Goal: Information Seeking & Learning: Find specific fact

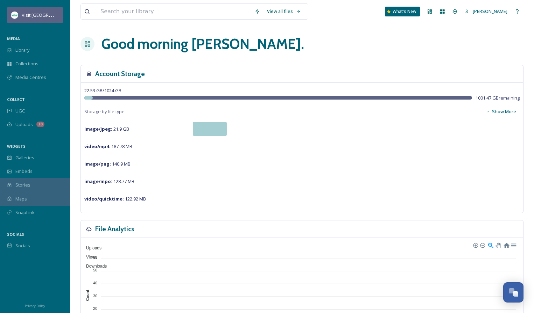
click at [32, 15] on span "Visit [GEOGRAPHIC_DATA][US_STATE]" at bounding box center [61, 15] width 78 height 7
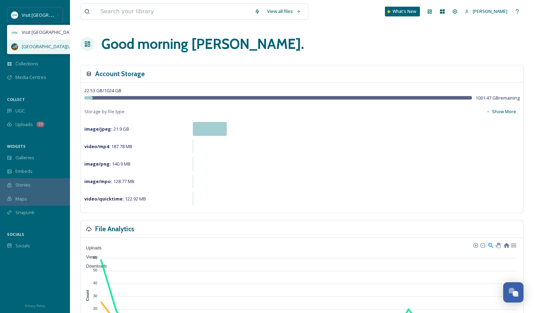
click at [34, 42] on div "[GEOGRAPHIC_DATA][US_STATE]" at bounding box center [55, 47] width 96 height 14
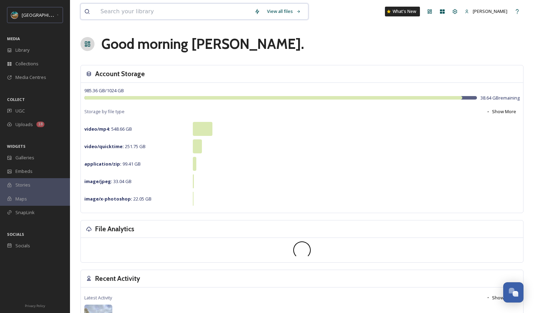
click at [115, 12] on input at bounding box center [174, 11] width 154 height 15
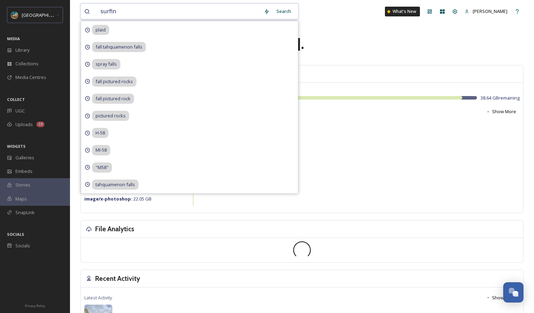
type input "surfing"
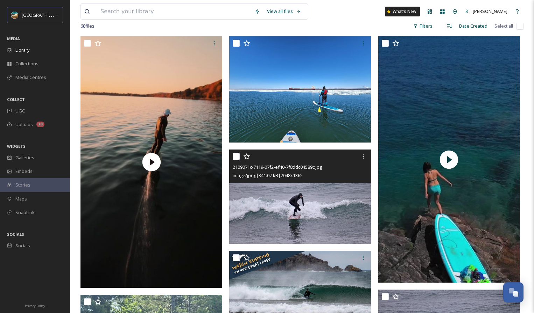
scroll to position [58, 0]
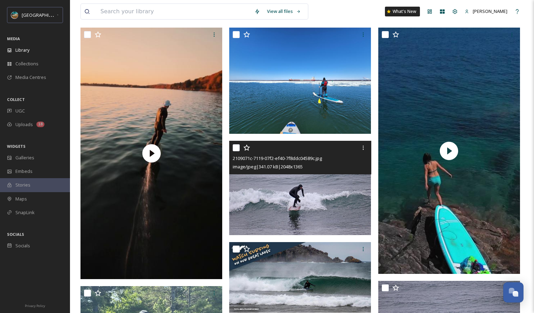
click at [250, 211] on img at bounding box center [300, 188] width 142 height 94
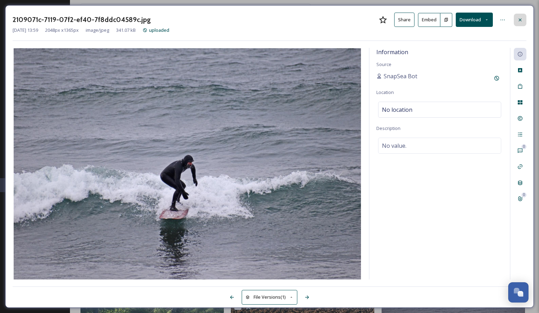
click at [521, 20] on icon at bounding box center [520, 20] width 6 height 6
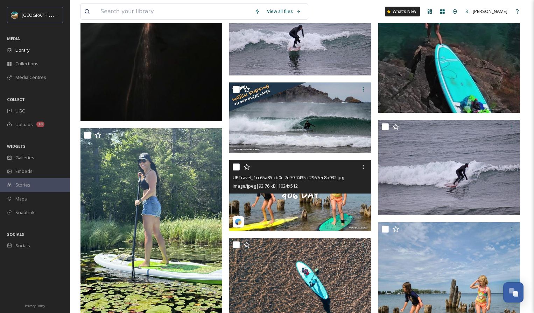
scroll to position [231, 0]
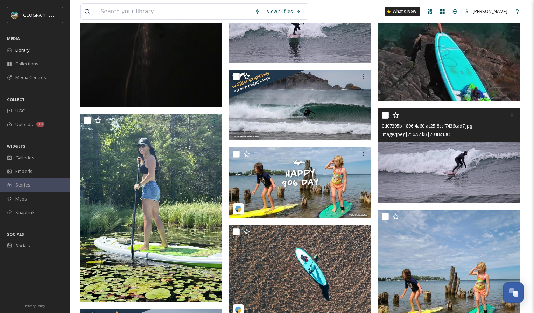
click at [398, 144] on img at bounding box center [449, 155] width 142 height 94
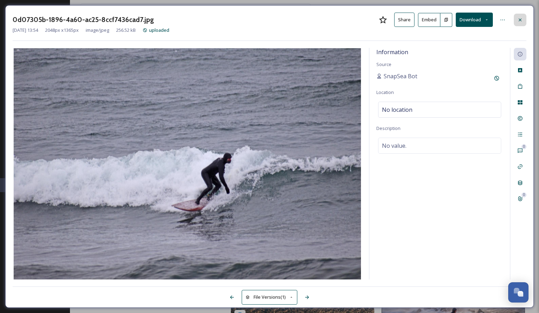
click at [523, 17] on div at bounding box center [520, 20] width 13 height 13
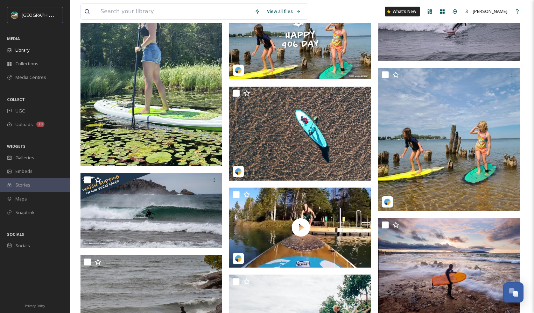
scroll to position [507, 0]
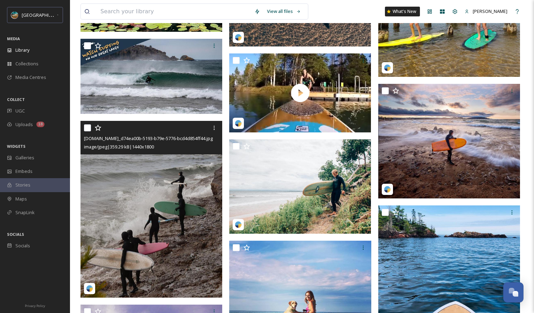
click at [87, 129] on input "checkbox" at bounding box center [87, 128] width 7 height 7
checkbox input "true"
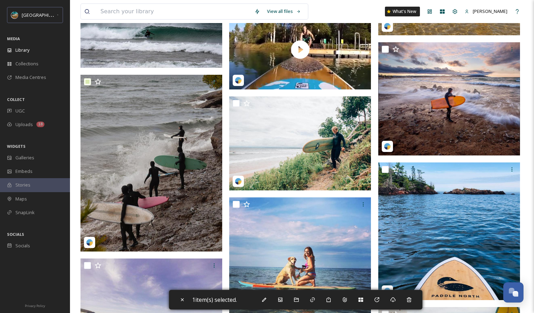
scroll to position [560, 0]
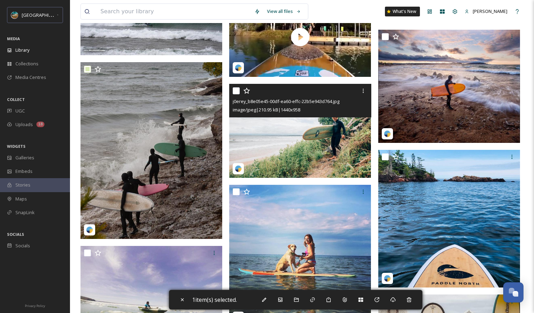
click at [239, 92] on input "checkbox" at bounding box center [236, 90] width 7 height 7
checkbox input "true"
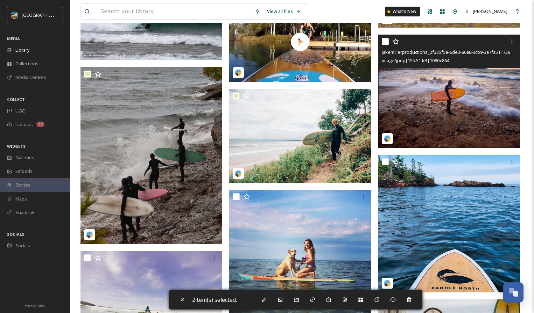
scroll to position [549, 0]
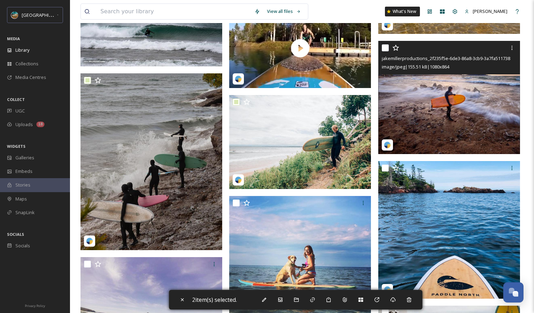
click at [385, 49] on input "checkbox" at bounding box center [385, 47] width 7 height 7
checkbox input "true"
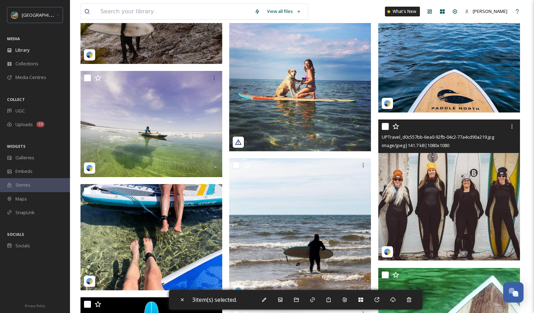
scroll to position [743, 0]
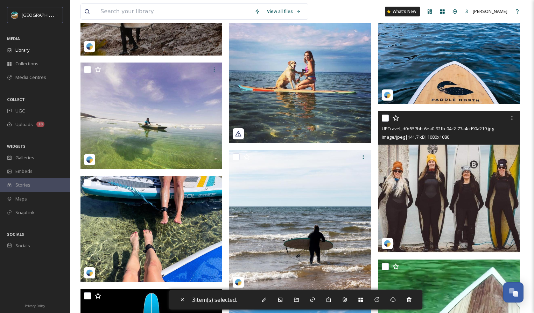
click at [385, 120] on input "checkbox" at bounding box center [385, 118] width 7 height 7
checkbox input "true"
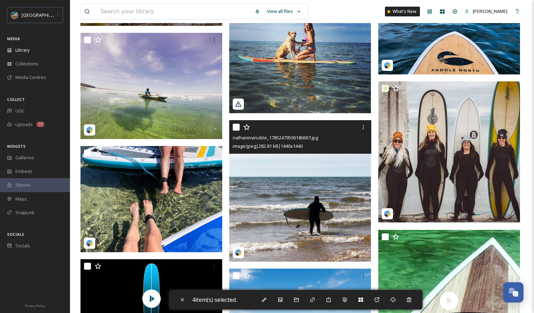
scroll to position [816, 0]
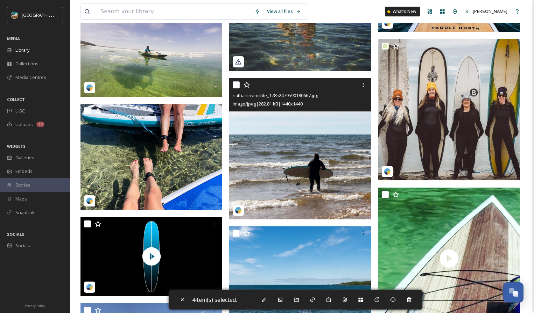
click at [238, 87] on input "checkbox" at bounding box center [236, 85] width 7 height 7
checkbox input "true"
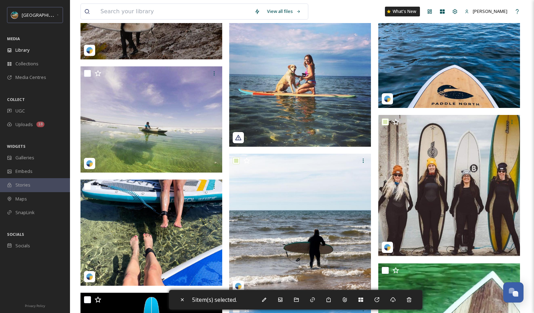
scroll to position [738, 0]
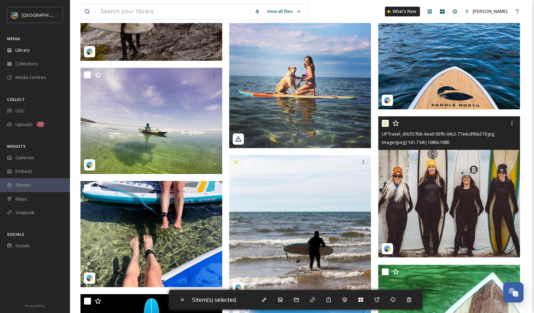
click at [386, 124] on input "checkbox" at bounding box center [385, 123] width 7 height 7
checkbox input "false"
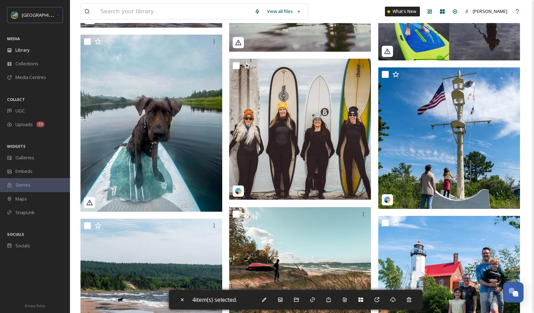
scroll to position [1242, 0]
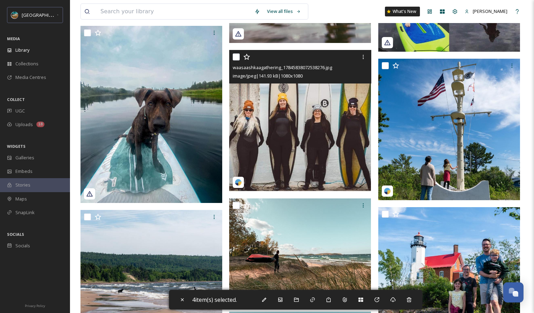
click at [234, 57] on input "checkbox" at bounding box center [236, 57] width 7 height 7
checkbox input "true"
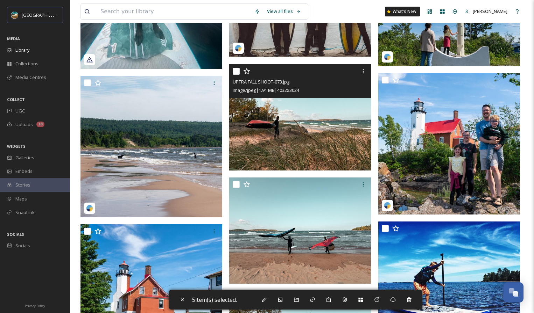
click at [235, 72] on input "checkbox" at bounding box center [236, 71] width 7 height 7
checkbox input "true"
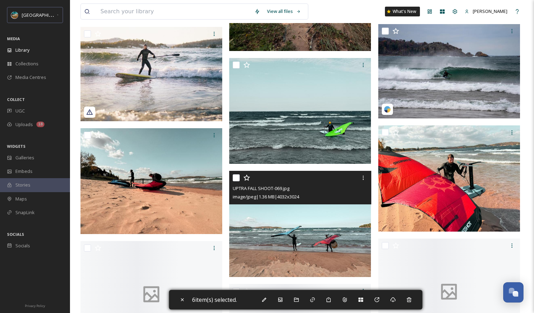
scroll to position [1727, 0]
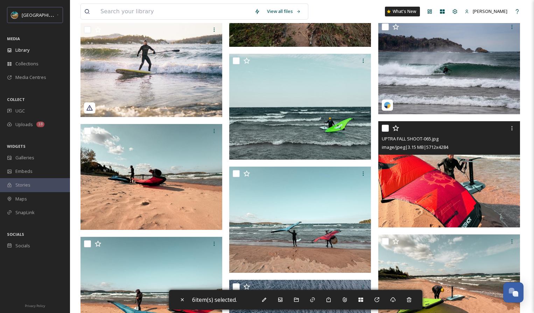
click at [385, 129] on input "checkbox" at bounding box center [385, 128] width 7 height 7
checkbox input "true"
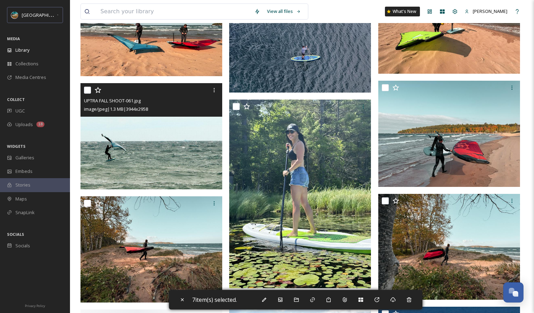
scroll to position [1997, 0]
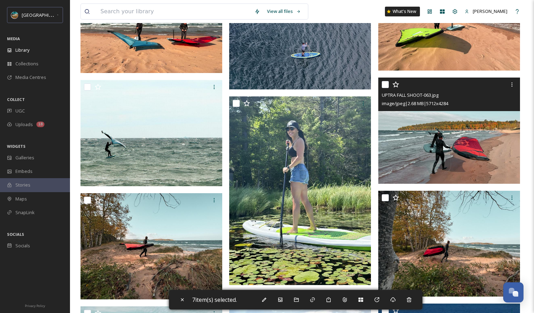
click at [384, 84] on input "checkbox" at bounding box center [385, 84] width 7 height 7
checkbox input "true"
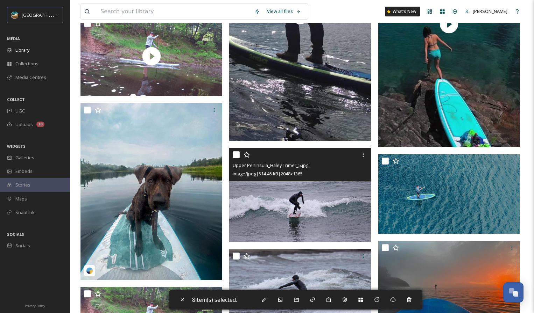
scroll to position [2472, 0]
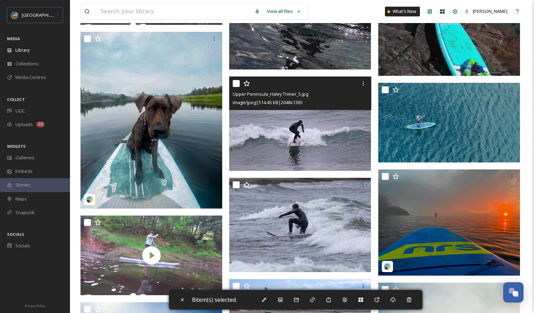
click at [236, 84] on input "checkbox" at bounding box center [236, 83] width 7 height 7
checkbox input "true"
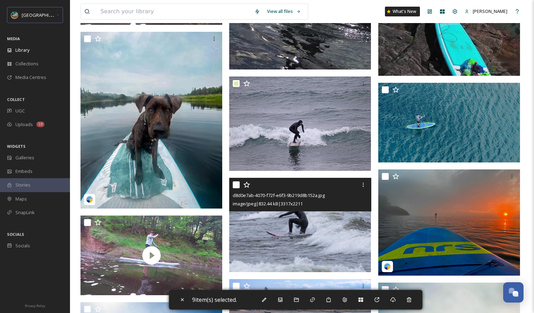
click at [235, 184] on input "checkbox" at bounding box center [236, 185] width 7 height 7
checkbox input "true"
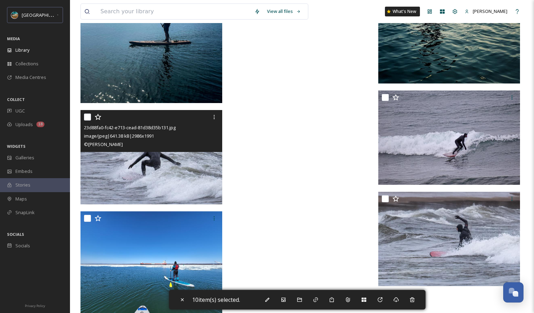
scroll to position [2877, 0]
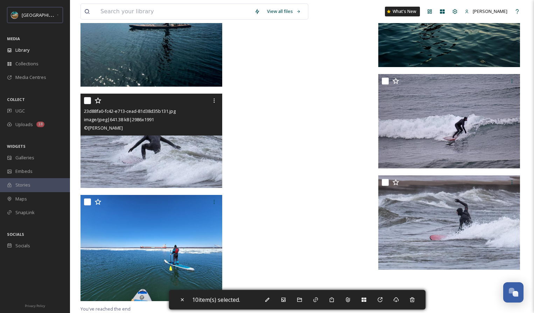
click at [90, 99] on input "checkbox" at bounding box center [87, 100] width 7 height 7
checkbox input "true"
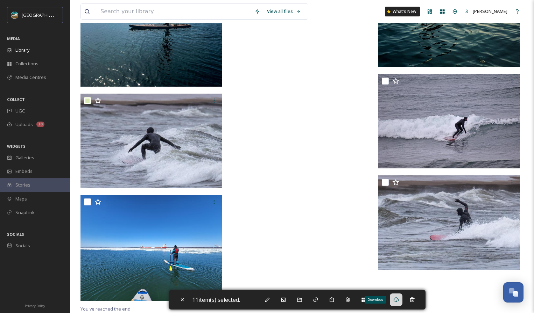
click at [398, 298] on icon at bounding box center [396, 300] width 5 height 5
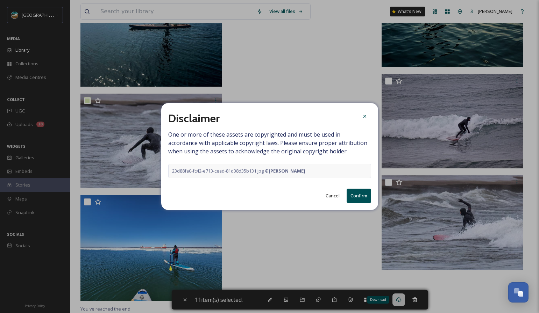
click at [353, 194] on button "Confirm" at bounding box center [359, 196] width 24 height 14
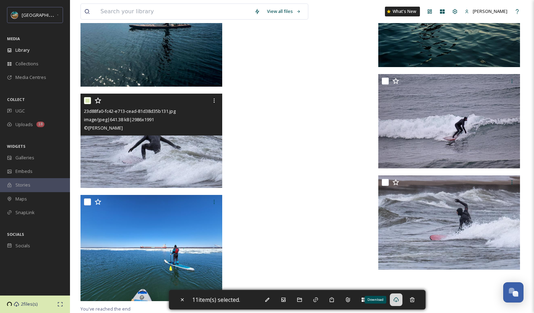
click at [132, 153] on img at bounding box center [151, 141] width 142 height 94
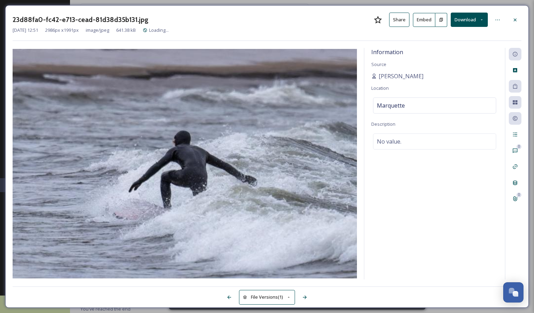
scroll to position [2845, 0]
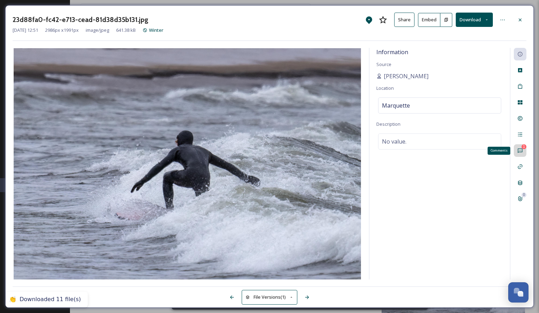
click at [517, 147] on div "1 Comments" at bounding box center [520, 150] width 13 height 13
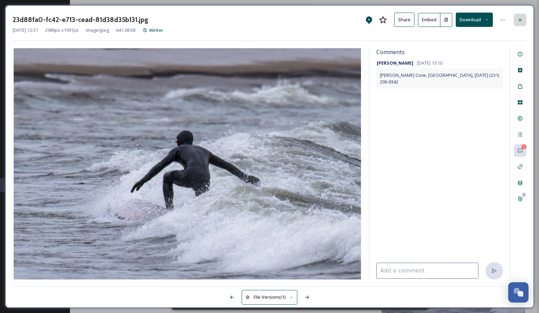
click at [518, 21] on icon at bounding box center [520, 20] width 6 height 6
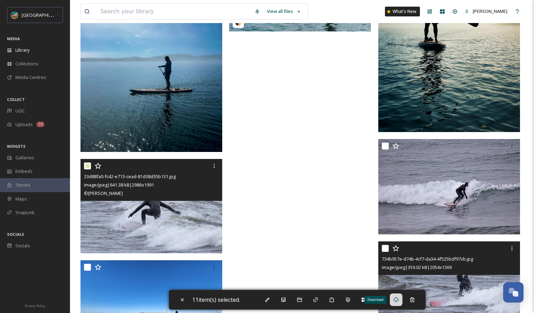
click at [431, 267] on span "image/jpeg | 359.02 kB | 2054 x 1369" at bounding box center [417, 267] width 70 height 6
click at [453, 272] on div "734b957e-d74b-4cf7-da34-4f525bdf97cb.jpg image/jpeg | 359.02 kB | 2054 x 1369" at bounding box center [449, 259] width 142 height 34
click at [458, 280] on img at bounding box center [449, 289] width 142 height 94
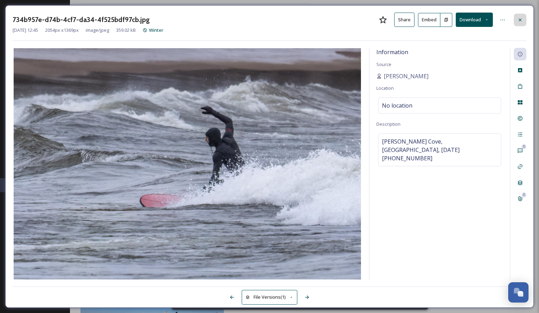
click at [517, 18] on div at bounding box center [520, 20] width 13 height 13
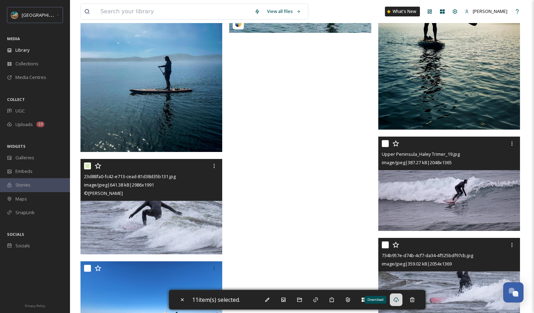
click at [434, 214] on img at bounding box center [449, 184] width 142 height 94
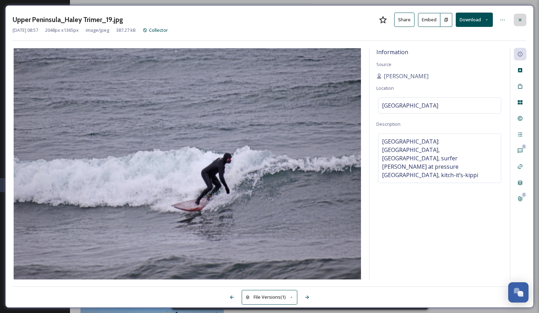
click at [518, 20] on icon at bounding box center [520, 20] width 6 height 6
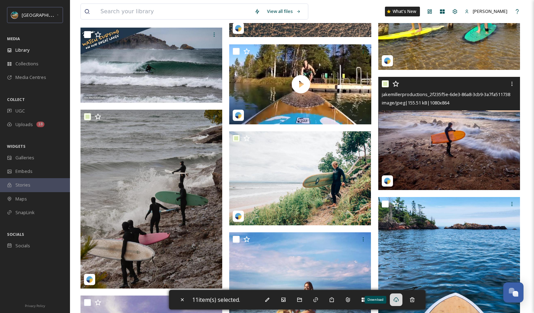
scroll to position [517, 0]
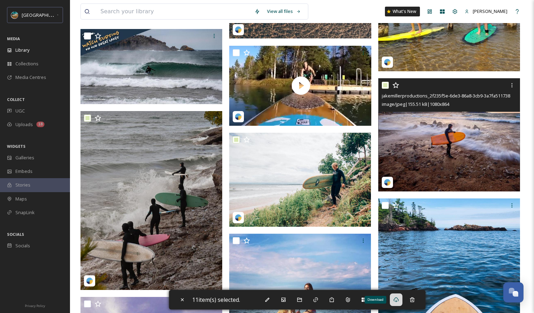
click at [460, 127] on img at bounding box center [449, 134] width 142 height 113
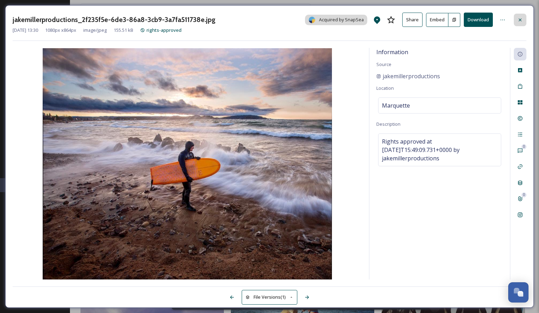
click at [520, 23] on div at bounding box center [520, 20] width 13 height 13
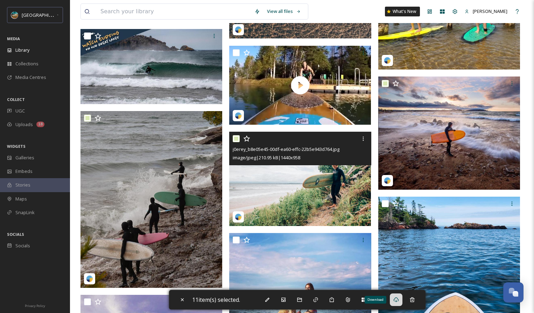
click at [291, 185] on img at bounding box center [300, 179] width 142 height 94
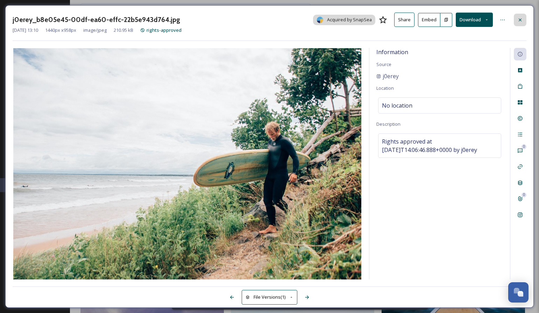
click at [521, 18] on icon at bounding box center [520, 20] width 6 height 6
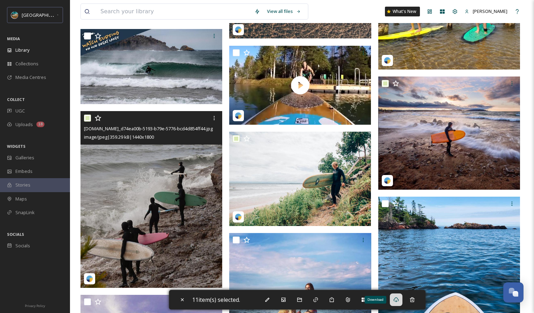
click at [162, 218] on img at bounding box center [151, 199] width 142 height 177
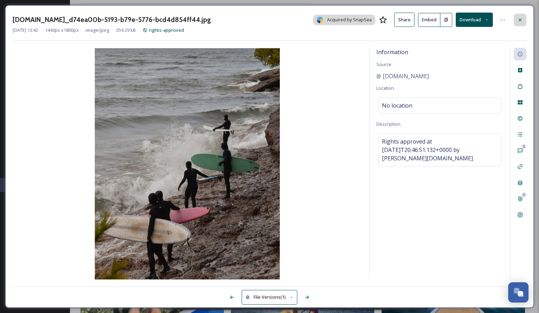
click at [521, 16] on div at bounding box center [520, 20] width 13 height 13
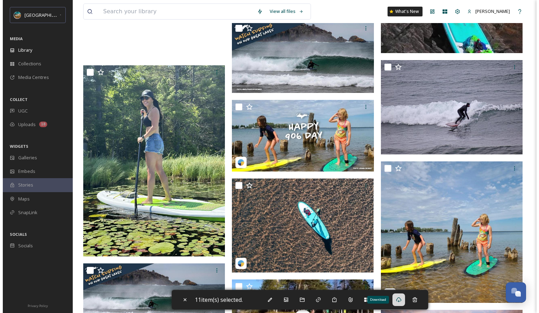
scroll to position [367, 0]
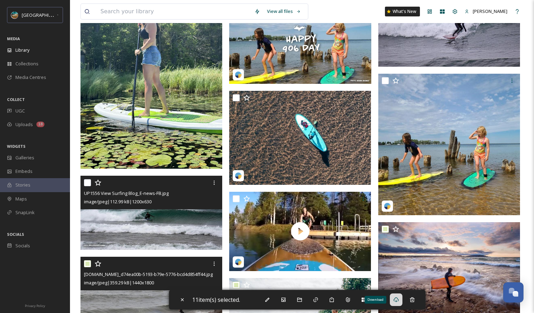
click at [170, 219] on img at bounding box center [151, 213] width 142 height 75
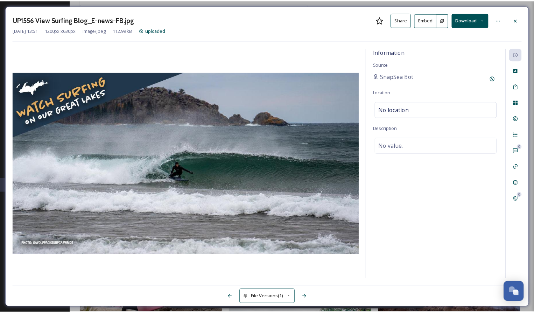
scroll to position [370, 0]
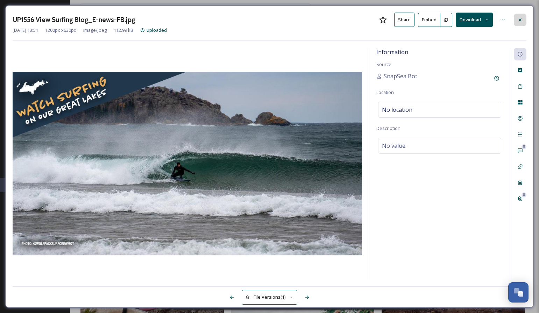
click at [518, 21] on icon at bounding box center [520, 20] width 6 height 6
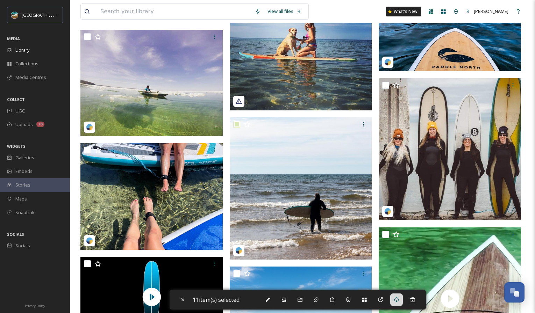
scroll to position [780, 0]
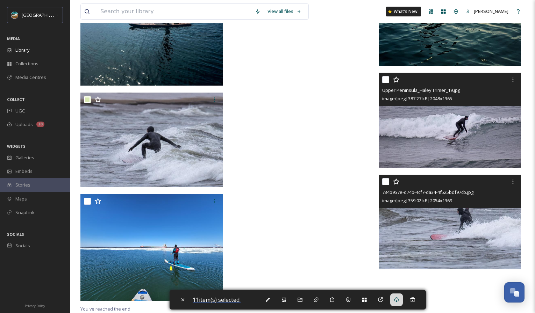
click at [205, 299] on span "11 item(s) selected." at bounding box center [217, 300] width 48 height 8
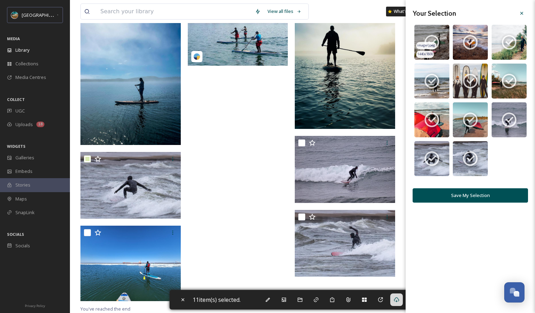
click at [438, 49] on icon at bounding box center [431, 42] width 17 height 17
checkbox input "false"
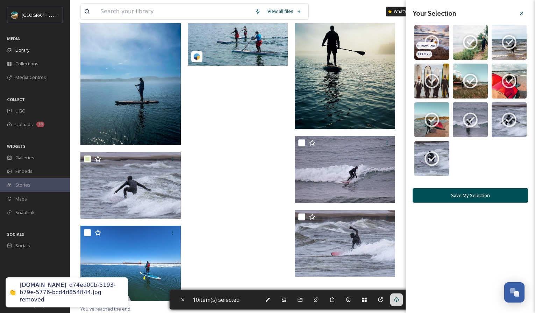
click at [439, 51] on icon at bounding box center [431, 42] width 17 height 17
checkbox input "false"
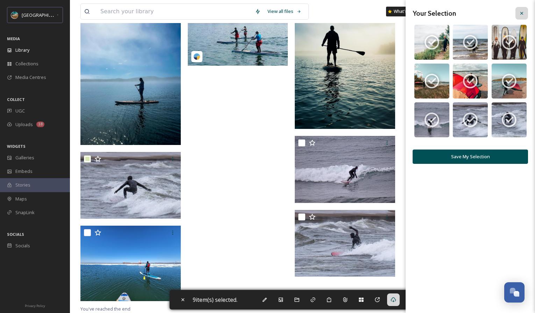
click at [524, 12] on icon at bounding box center [522, 13] width 6 height 6
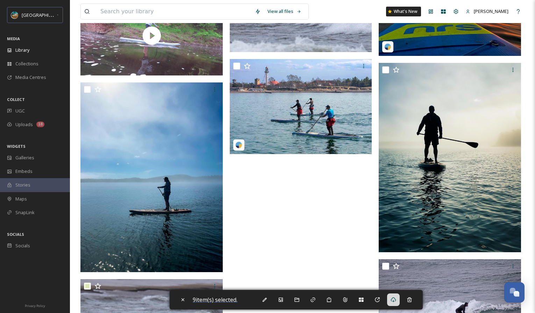
click at [208, 300] on span "9 item(s) selected." at bounding box center [215, 300] width 45 height 8
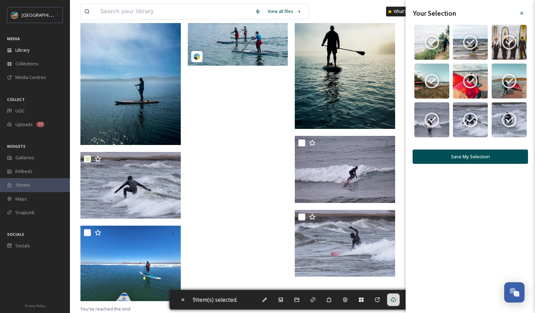
drag, startPoint x: 227, startPoint y: 216, endPoint x: 240, endPoint y: 203, distance: 18.1
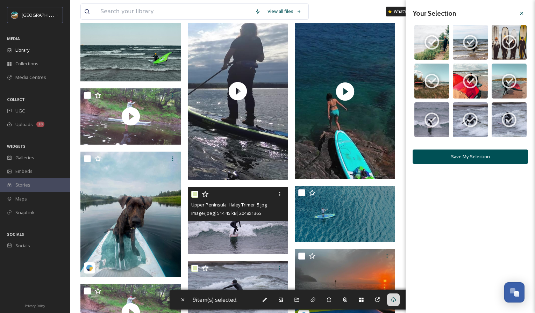
click at [218, 212] on div "Upper Peninsula_Haley Trimer_5.jpg image/jpeg | 514.45 kB | 2048 x 1365" at bounding box center [238, 221] width 100 height 67
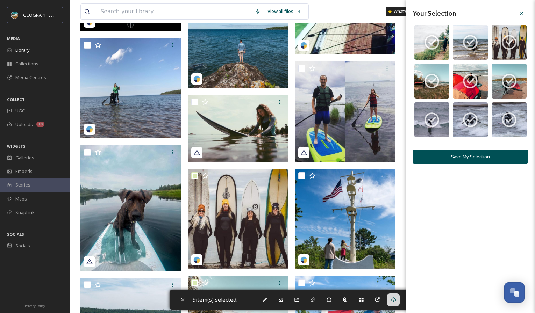
scroll to position [740, 0]
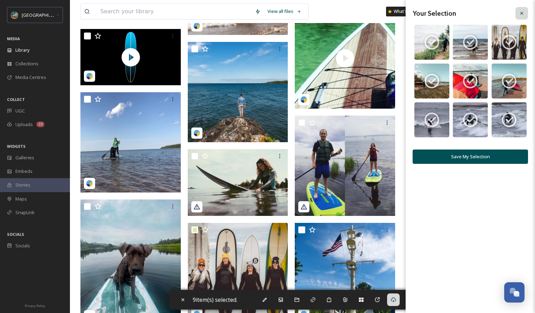
click at [518, 13] on div at bounding box center [522, 13] width 13 height 13
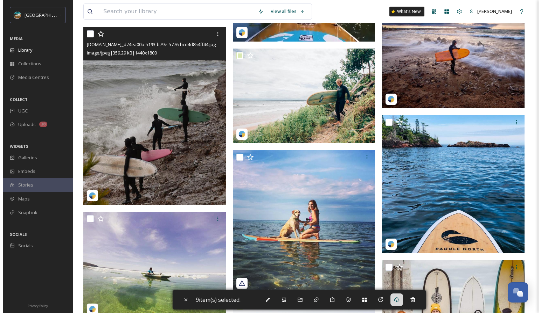
scroll to position [559, 0]
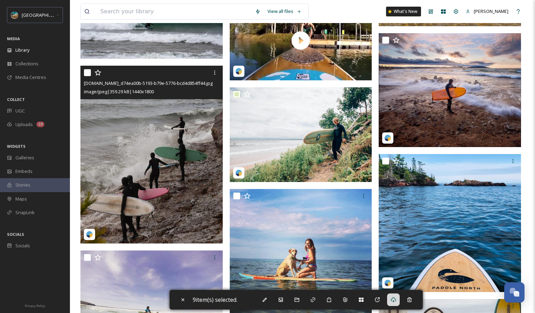
click at [191, 153] on img at bounding box center [151, 155] width 142 height 178
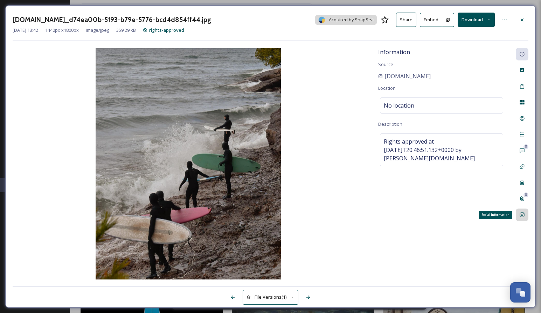
click at [523, 211] on div "Social Information" at bounding box center [521, 215] width 13 height 13
